Goal: Task Accomplishment & Management: Use online tool/utility

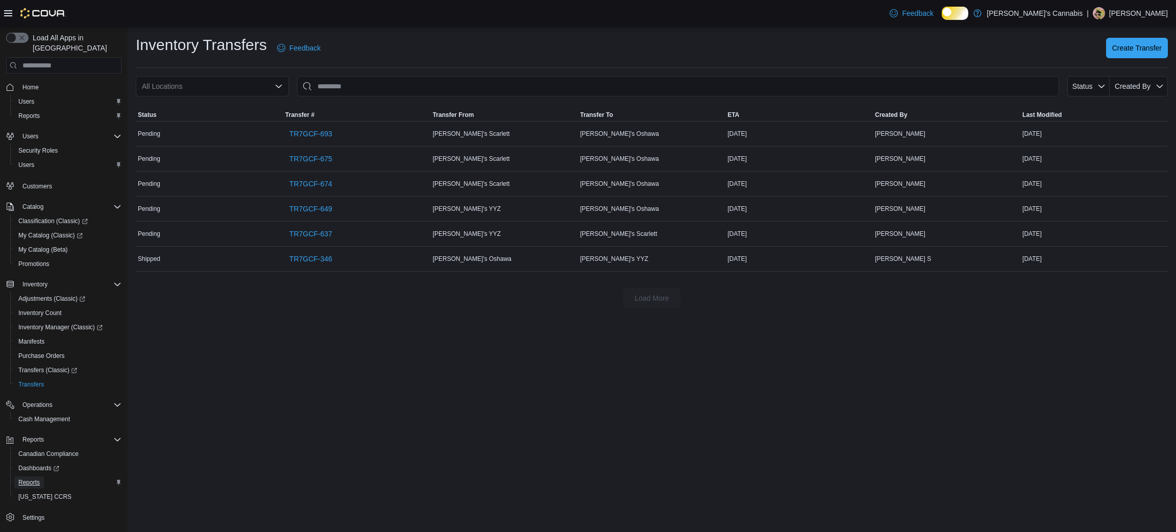
click at [27, 479] on span "Reports" at bounding box center [28, 482] width 21 height 8
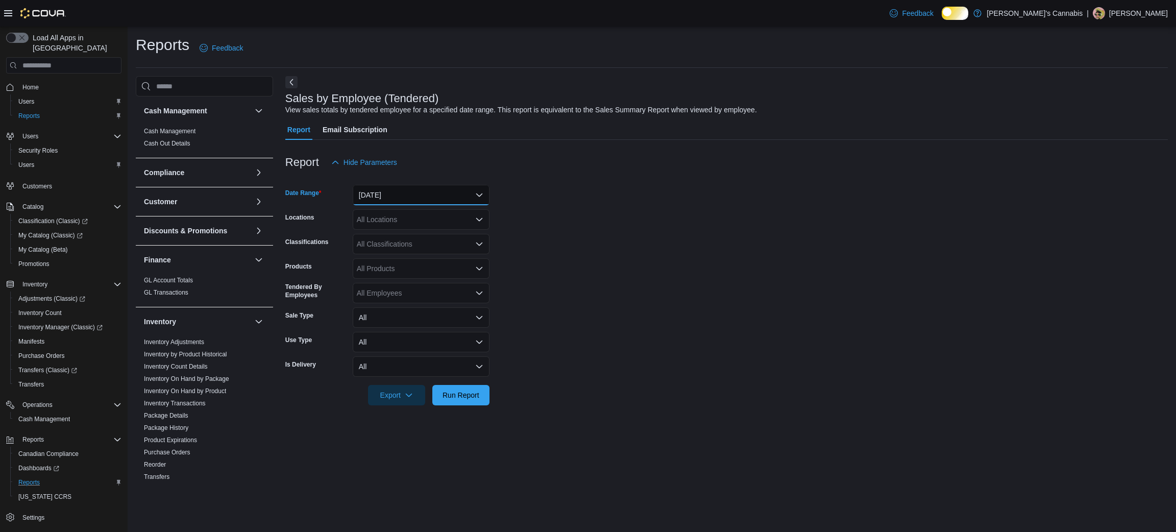
click at [440, 199] on button "[DATE]" at bounding box center [421, 195] width 137 height 20
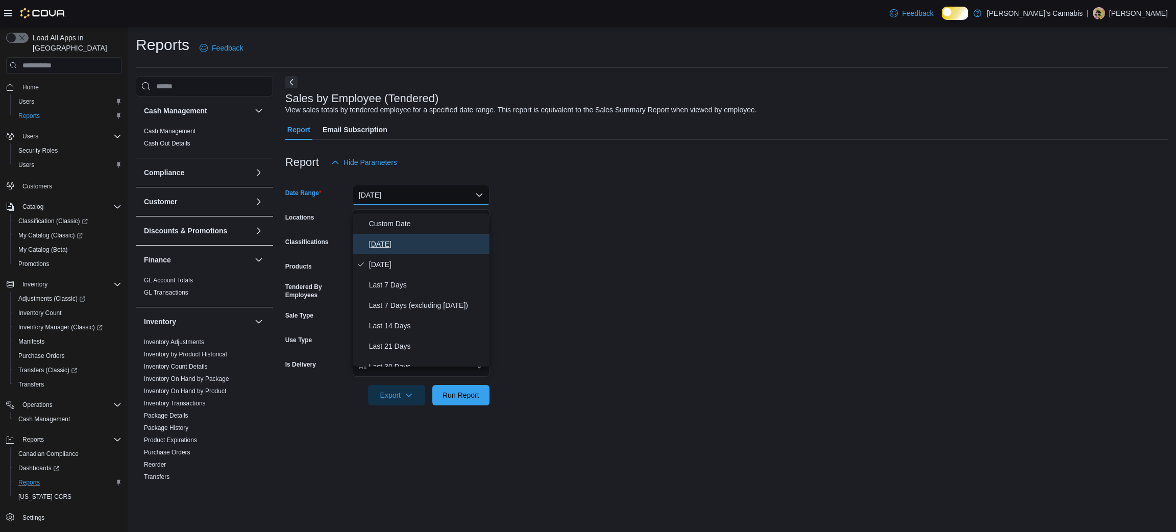
click at [401, 250] on span "[DATE]" at bounding box center [427, 244] width 116 height 12
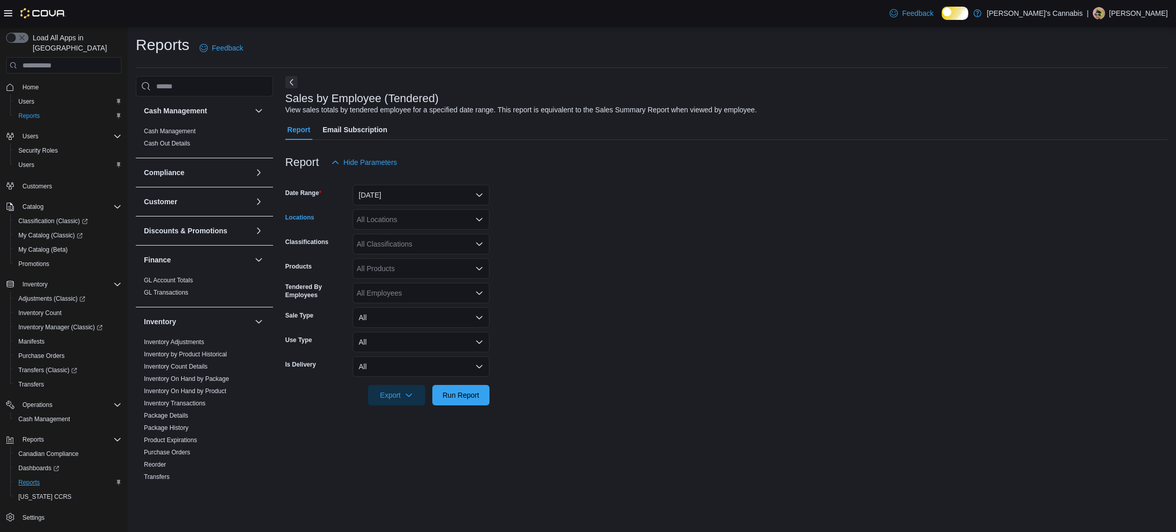
click at [434, 221] on div "All Locations" at bounding box center [421, 219] width 137 height 20
click at [431, 303] on span "[PERSON_NAME]'s YYZ" at bounding box center [415, 304] width 80 height 10
click at [442, 400] on span "Run Report" at bounding box center [460, 394] width 37 height 10
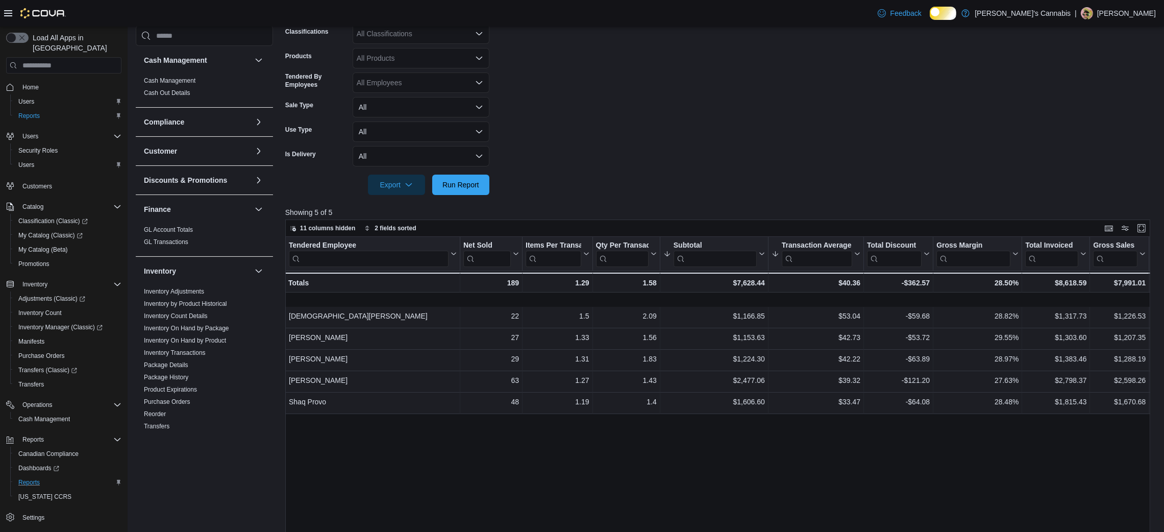
scroll to position [258, 0]
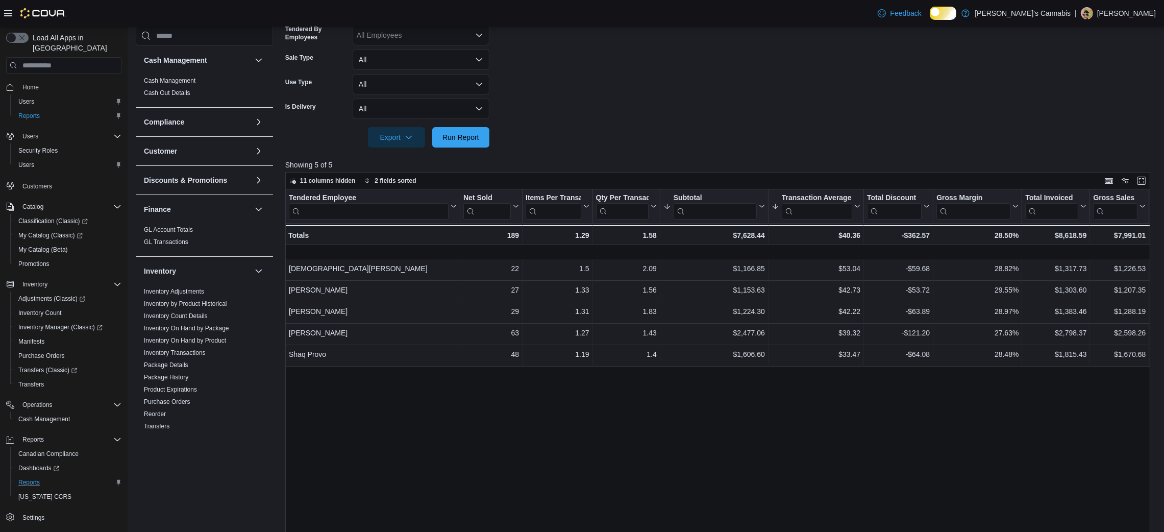
click at [534, 485] on div "Tendered Employee Click to view column header actions Net Sold Click to view co…" at bounding box center [722, 393] width 874 height 408
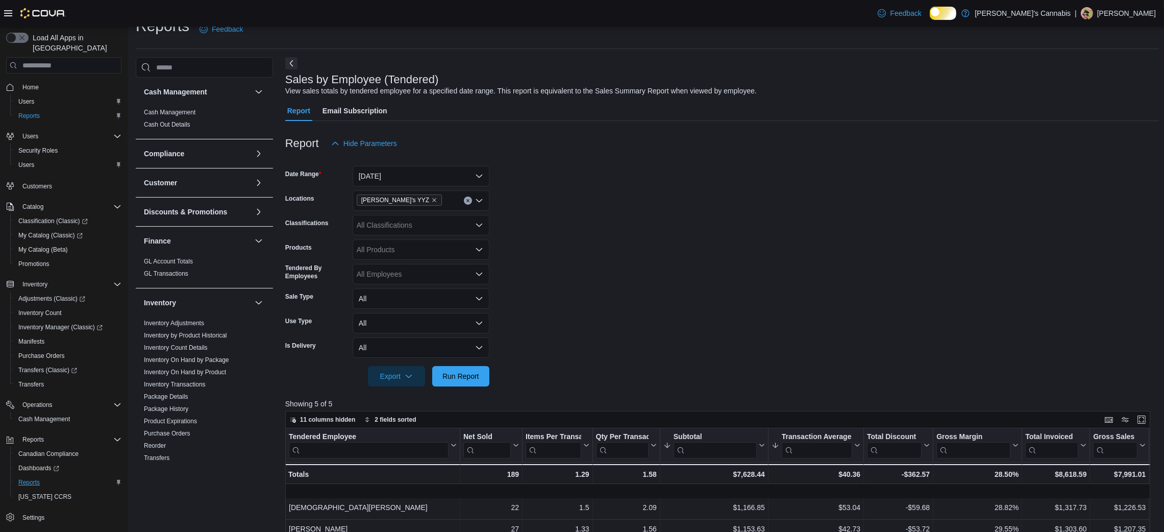
scroll to position [0, 0]
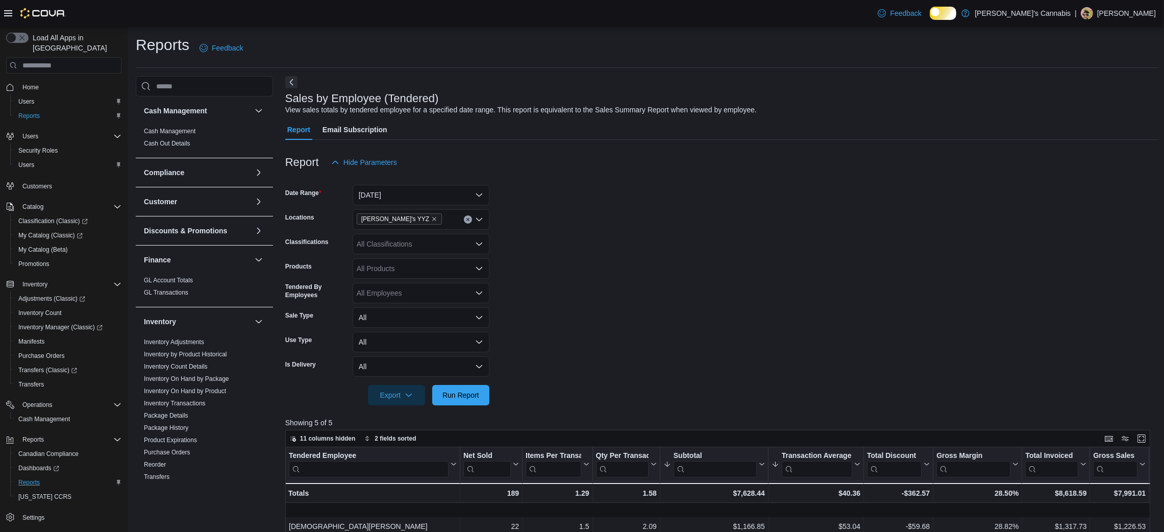
click at [455, 185] on div at bounding box center [722, 178] width 874 height 12
click at [455, 201] on button "[DATE]" at bounding box center [421, 195] width 137 height 20
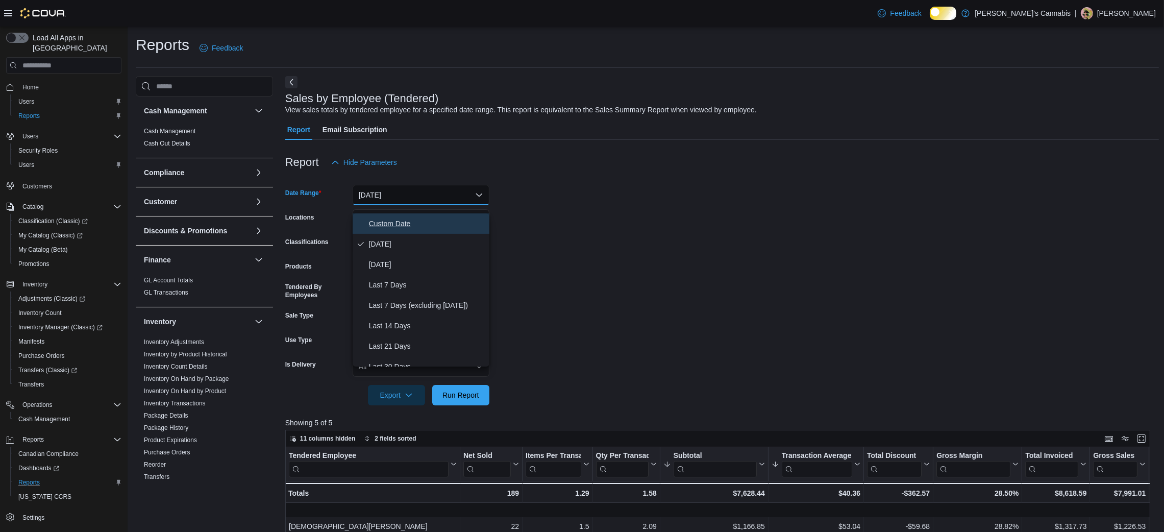
click at [451, 219] on span "Custom Date" at bounding box center [427, 223] width 116 height 12
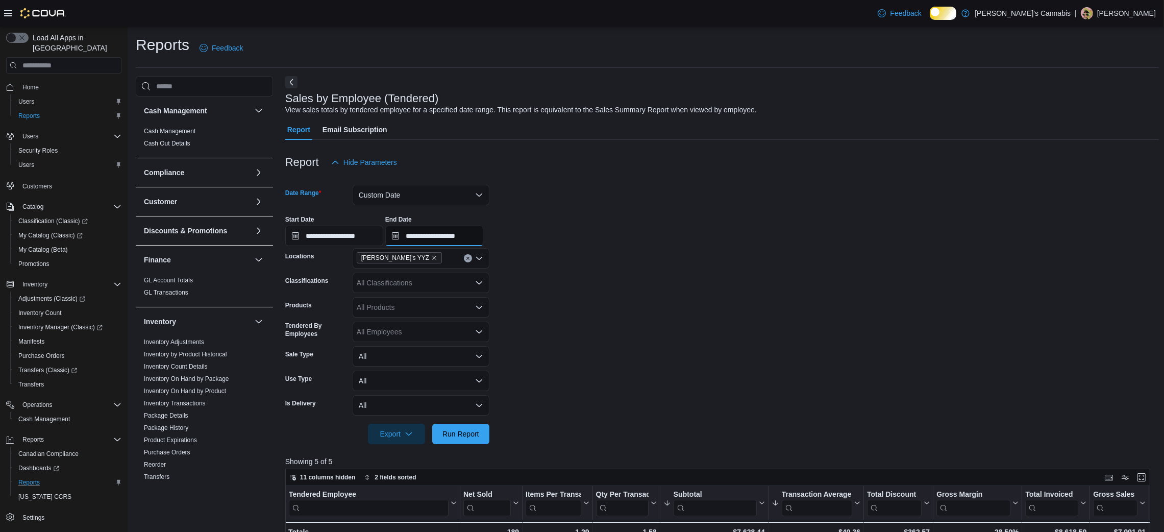
click at [448, 246] on input "**********" at bounding box center [434, 236] width 98 height 20
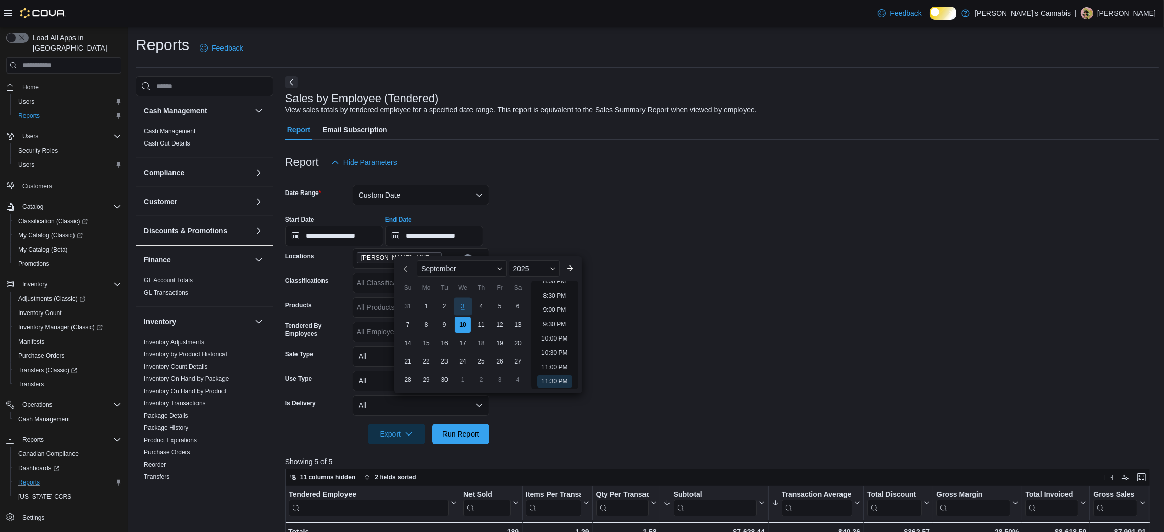
click at [468, 300] on div "3" at bounding box center [463, 306] width 18 height 18
type input "**********"
click at [760, 332] on form "**********" at bounding box center [722, 308] width 874 height 272
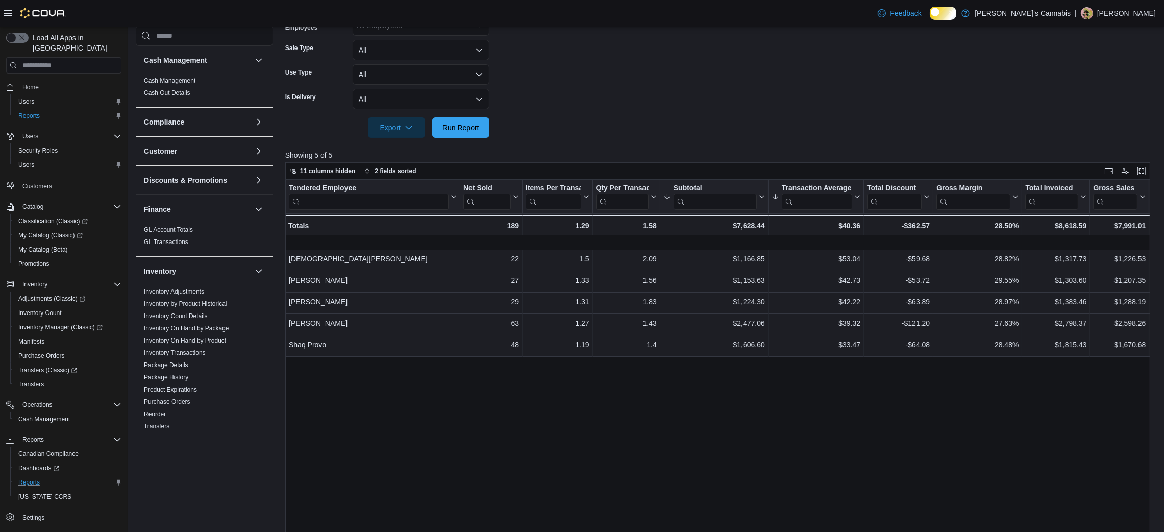
scroll to position [311, 0]
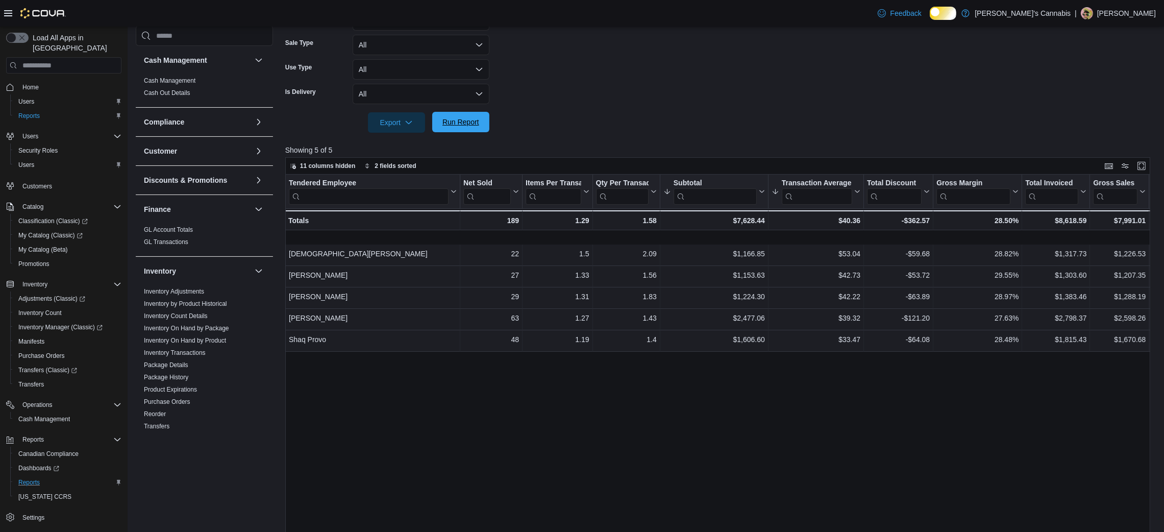
click at [479, 127] on span "Run Report" at bounding box center [460, 122] width 37 height 10
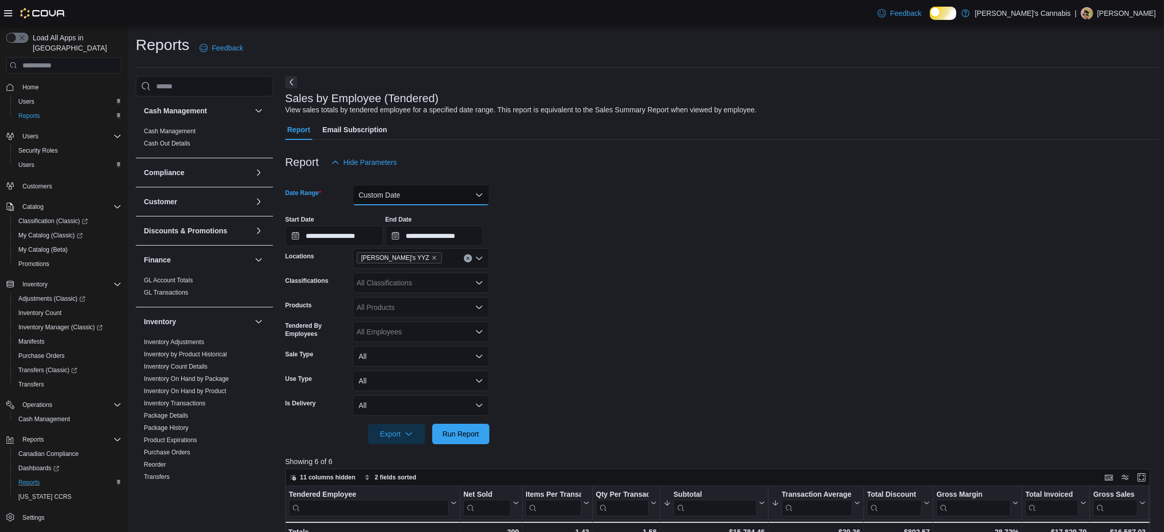
click at [428, 201] on button "Custom Date" at bounding box center [421, 195] width 137 height 20
click at [406, 248] on span "[DATE]" at bounding box center [427, 244] width 116 height 12
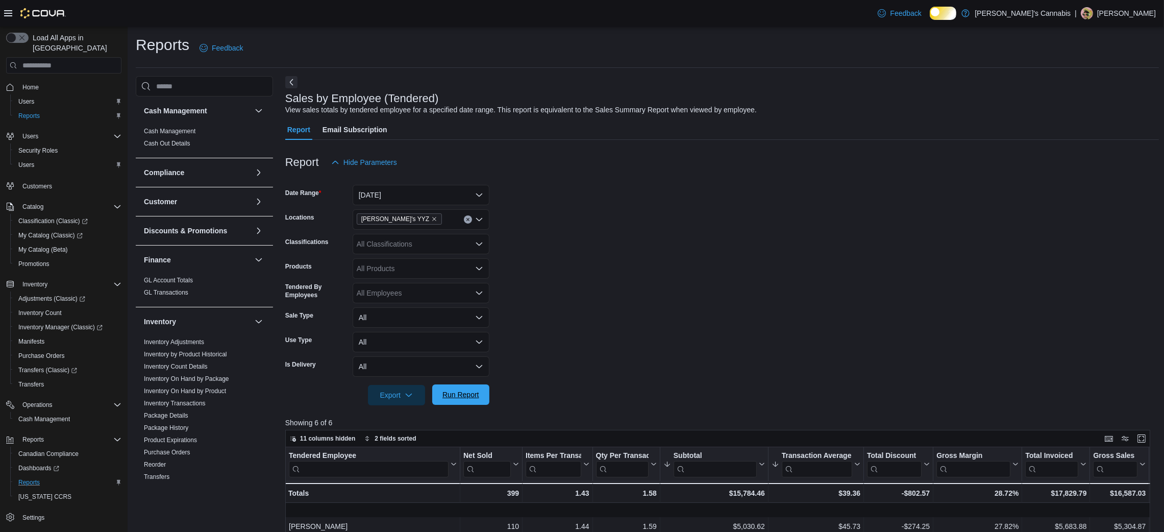
click at [436, 405] on button "Run Report" at bounding box center [460, 394] width 57 height 20
